Goal: Information Seeking & Learning: Find specific page/section

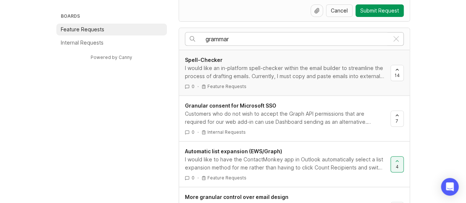
scroll to position [144, 0]
drag, startPoint x: 242, startPoint y: 41, endPoint x: 183, endPoint y: 42, distance: 58.2
click at [183, 42] on div "grammar" at bounding box center [294, 39] width 230 height 22
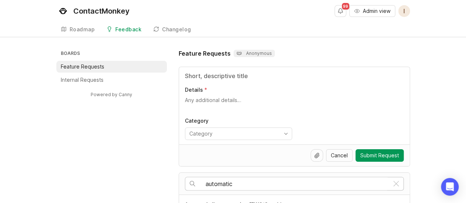
scroll to position [108, 0]
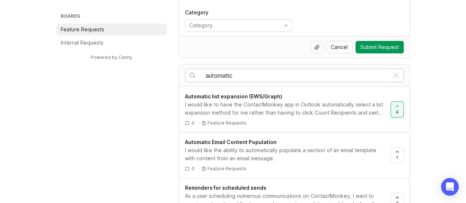
drag, startPoint x: 240, startPoint y: 74, endPoint x: 183, endPoint y: 68, distance: 58.1
click at [183, 68] on div "automatic" at bounding box center [294, 75] width 230 height 22
type input "replies"
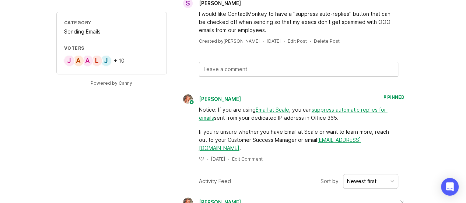
scroll to position [126, 0]
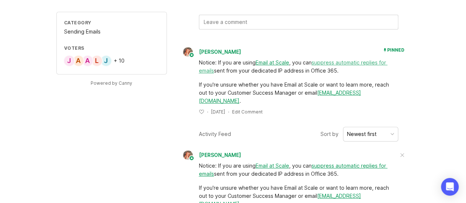
click at [339, 61] on link "suppress automatic replies for emails" at bounding box center [293, 66] width 189 height 14
